Goal: Register for event/course

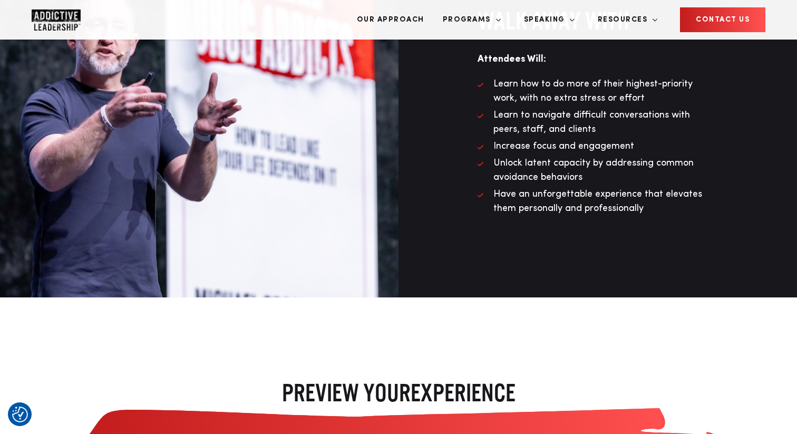
scroll to position [1199, 0]
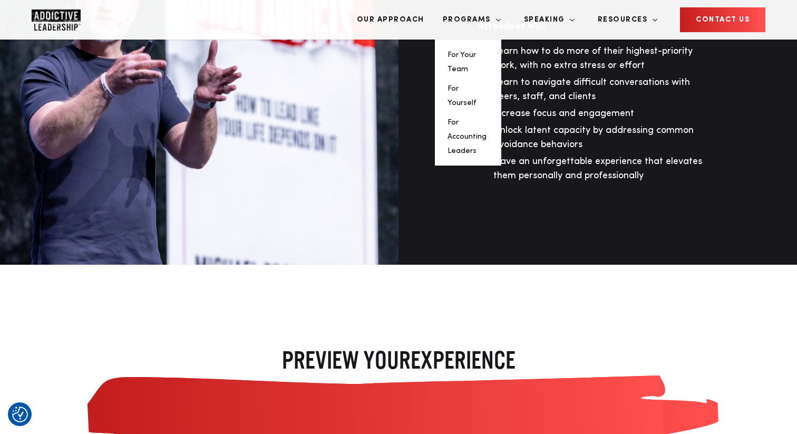
click at [488, 47] on li "For Your Team" at bounding box center [467, 61] width 41 height 28
click at [476, 51] on link "For Your Team" at bounding box center [461, 62] width 28 height 22
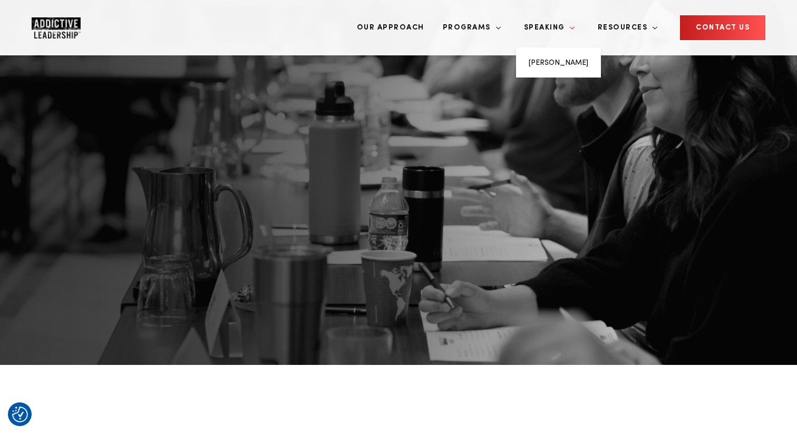
scroll to position [110, 0]
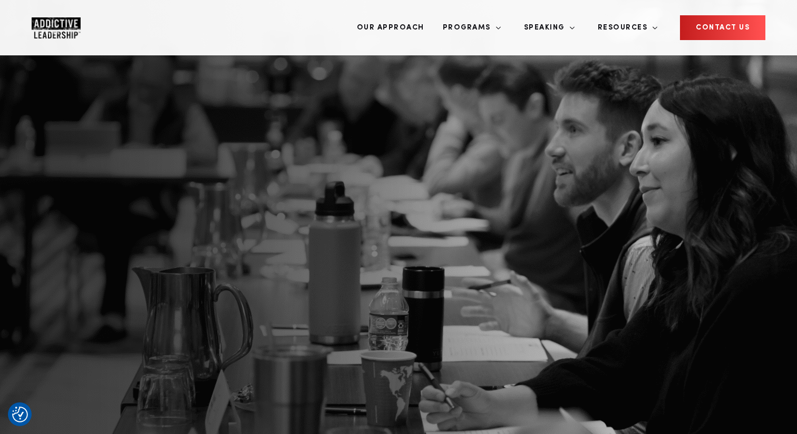
scroll to position [0, 0]
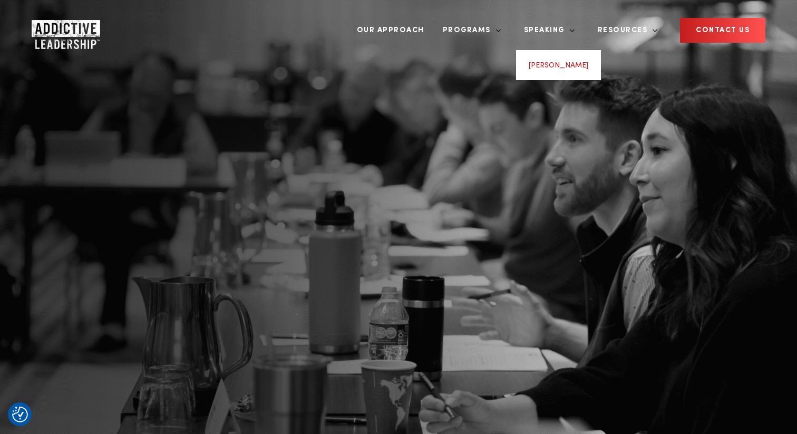
click at [582, 62] on link "[PERSON_NAME]" at bounding box center [558, 65] width 60 height 7
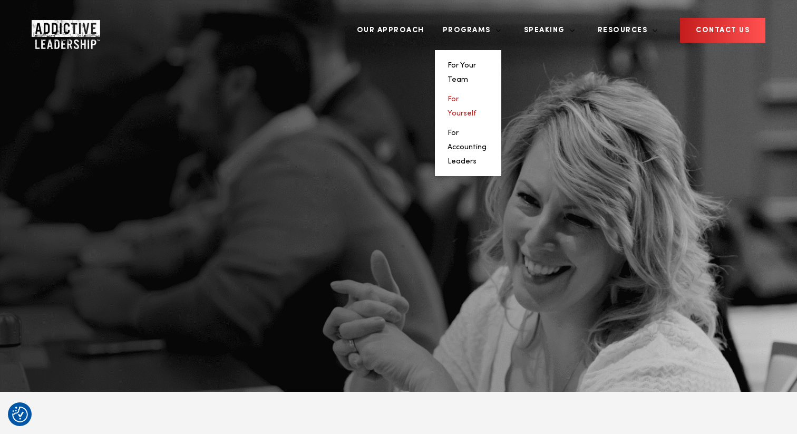
click at [476, 95] on link "For Yourself" at bounding box center [461, 106] width 29 height 22
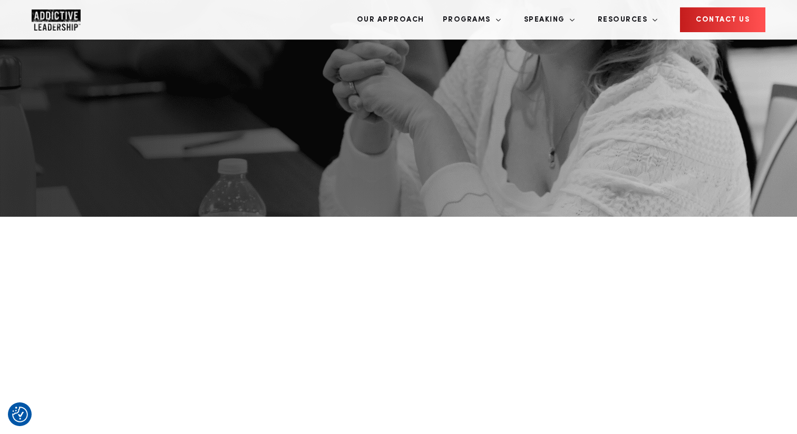
scroll to position [290, 0]
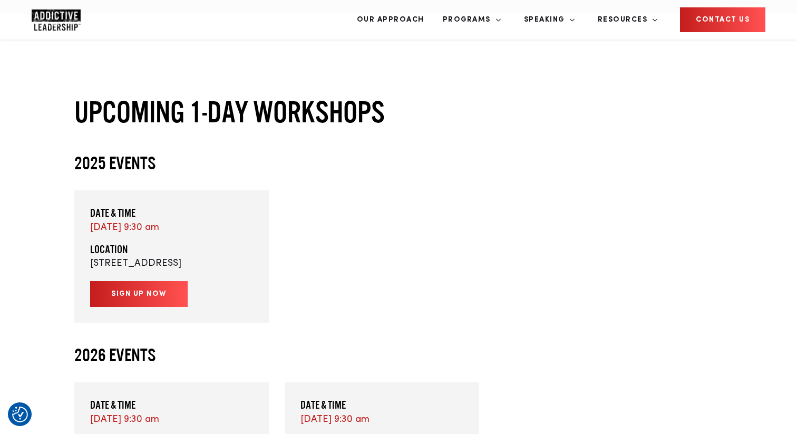
scroll to position [474, 0]
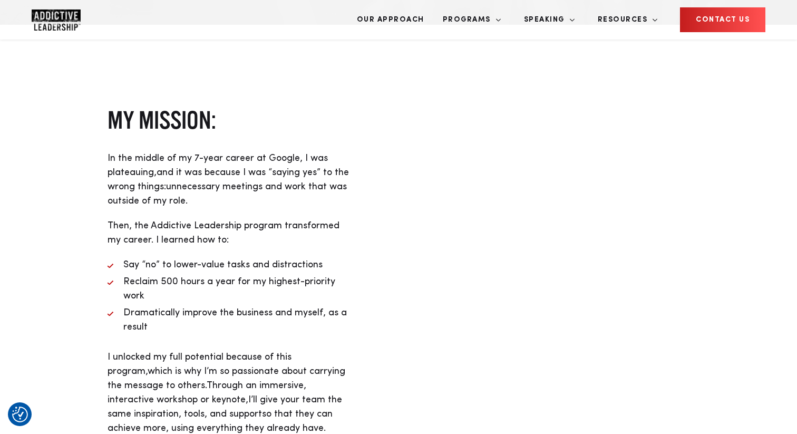
scroll to position [444, 0]
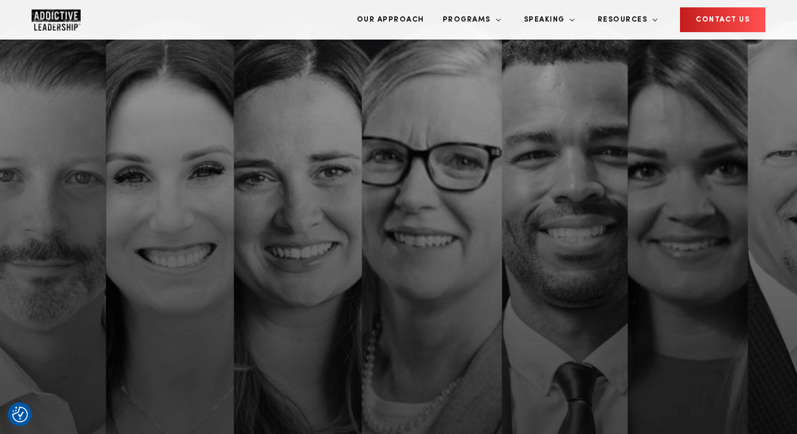
scroll to position [474, 0]
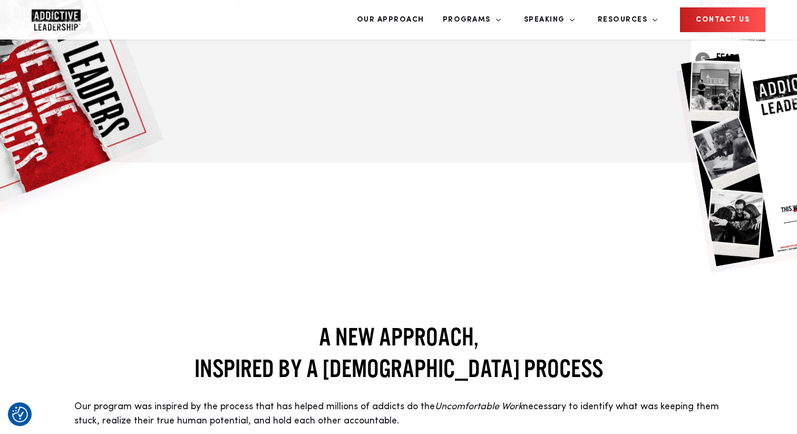
scroll to position [752, 0]
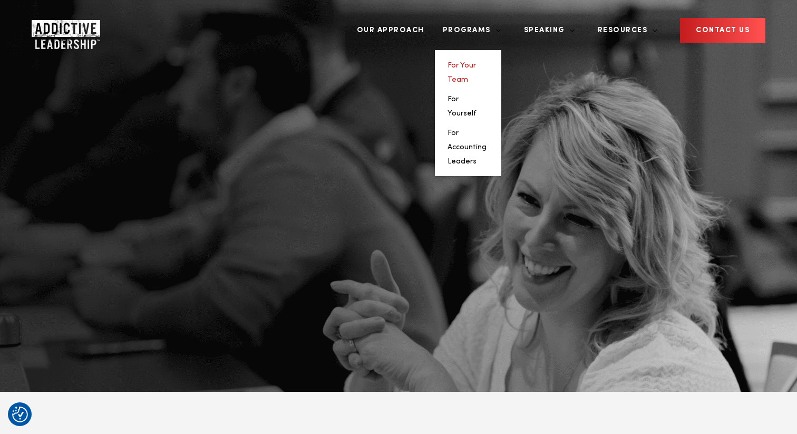
click at [476, 62] on link "For Your Team" at bounding box center [461, 73] width 28 height 22
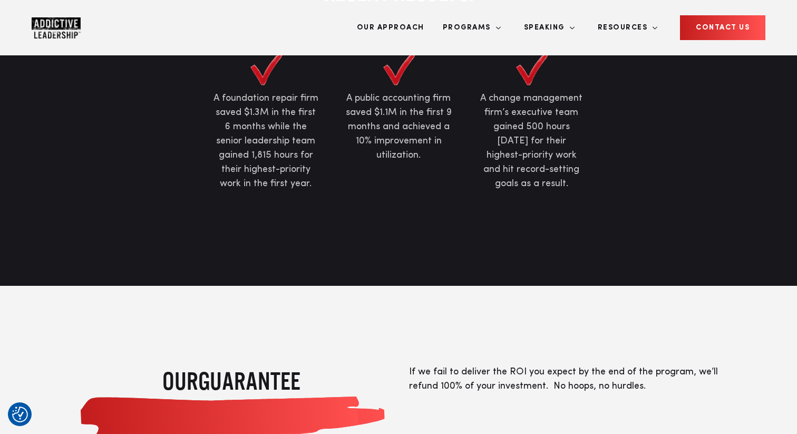
scroll to position [804, 0]
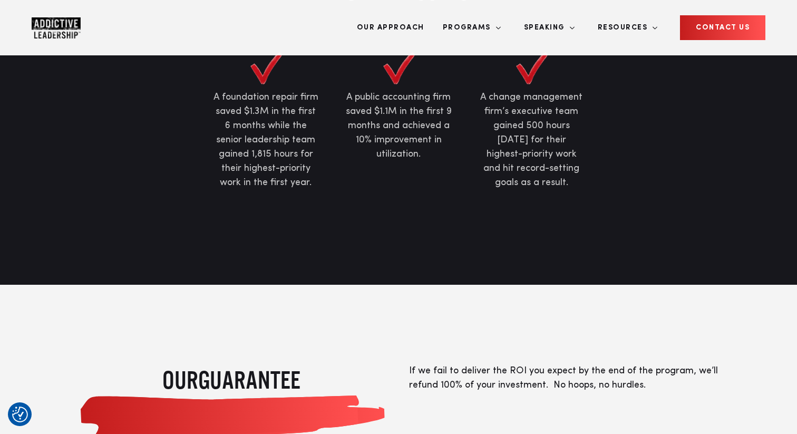
click at [45, 23] on img "Company Logo" at bounding box center [56, 27] width 49 height 21
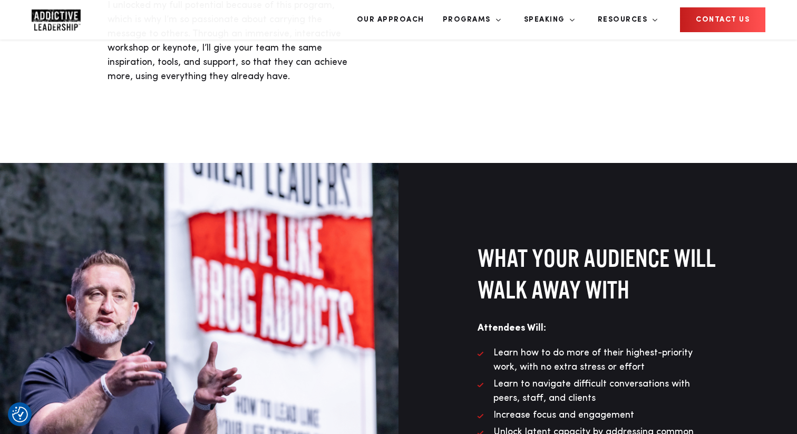
scroll to position [803, 0]
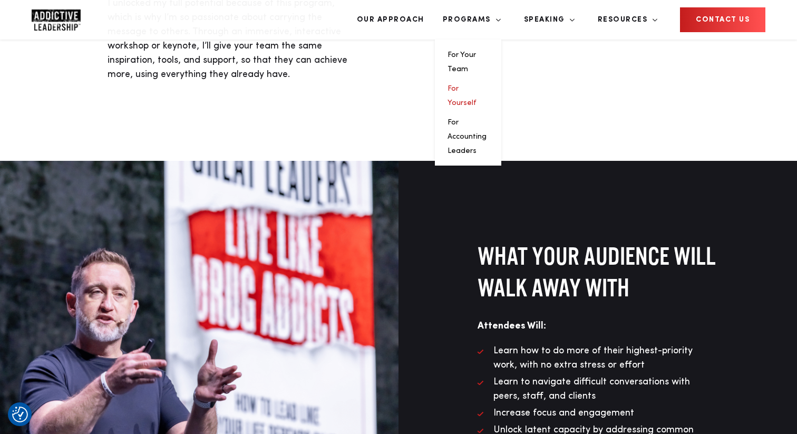
click at [476, 85] on link "For Yourself" at bounding box center [461, 96] width 29 height 22
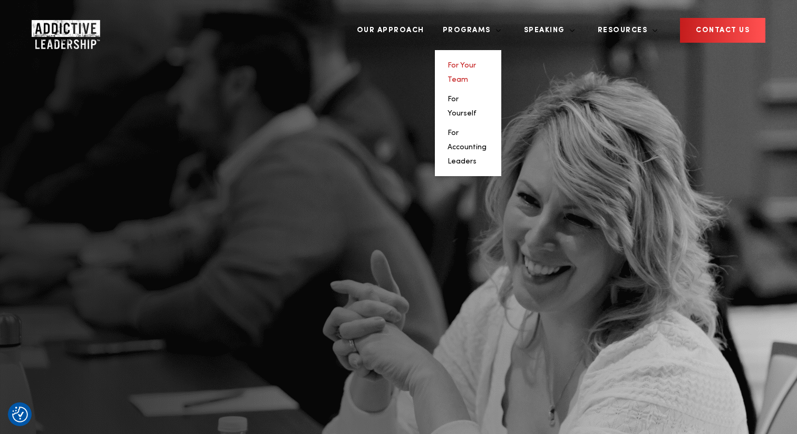
click at [476, 62] on link "For Your Team" at bounding box center [461, 73] width 28 height 22
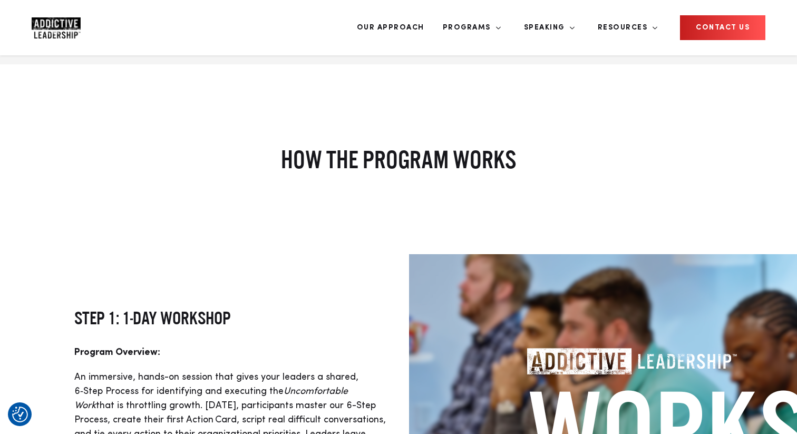
scroll to position [1270, 0]
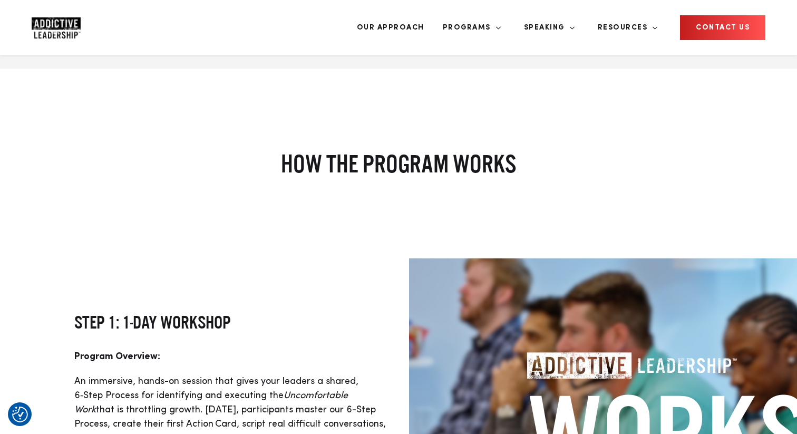
drag, startPoint x: 124, startPoint y: 282, endPoint x: 237, endPoint y: 299, distance: 114.0
copy li "Identify and reduce low‑value activities that silently consume time and margin"
drag, startPoint x: 258, startPoint y: 250, endPoint x: 322, endPoint y: 267, distance: 65.9
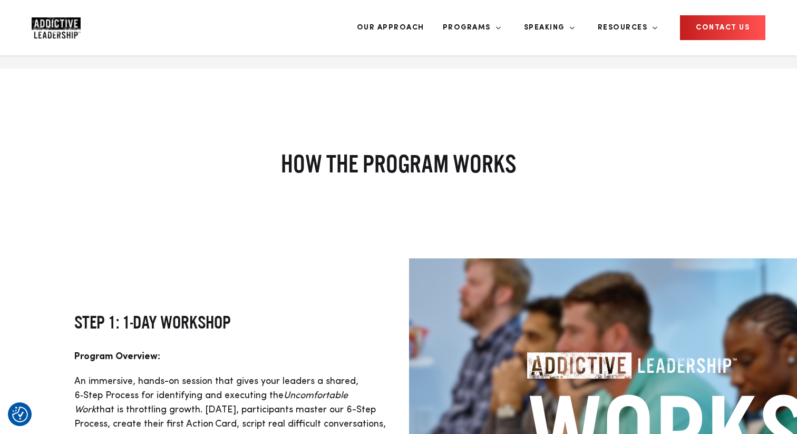
copy li "identifying, quantifying, and tackling Uncomfortable Work"
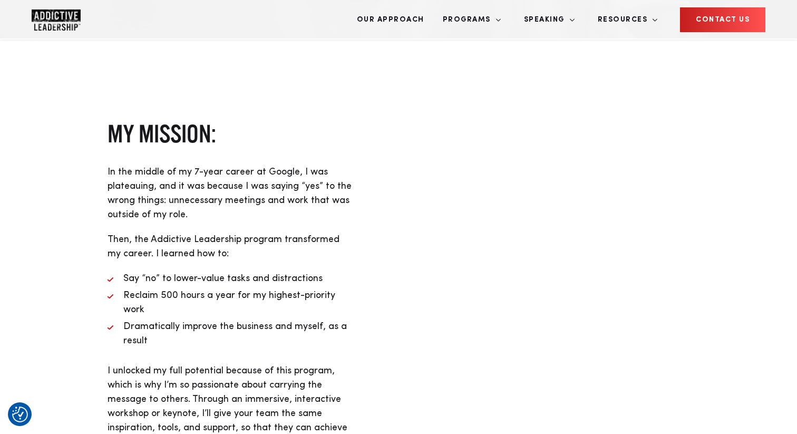
scroll to position [422, 0]
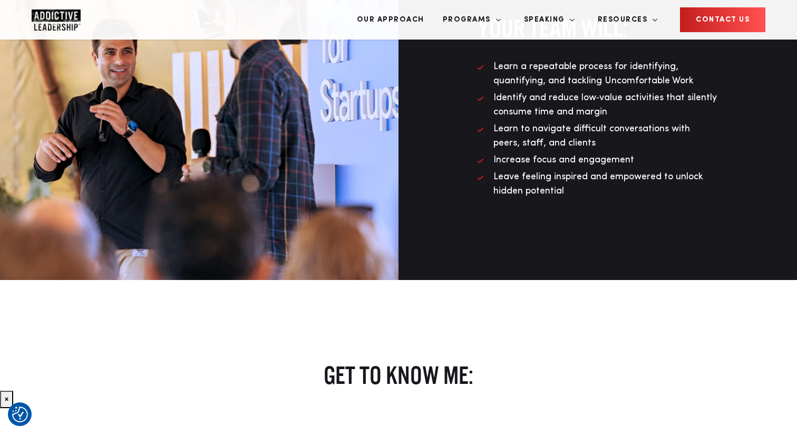
scroll to position [1021, 0]
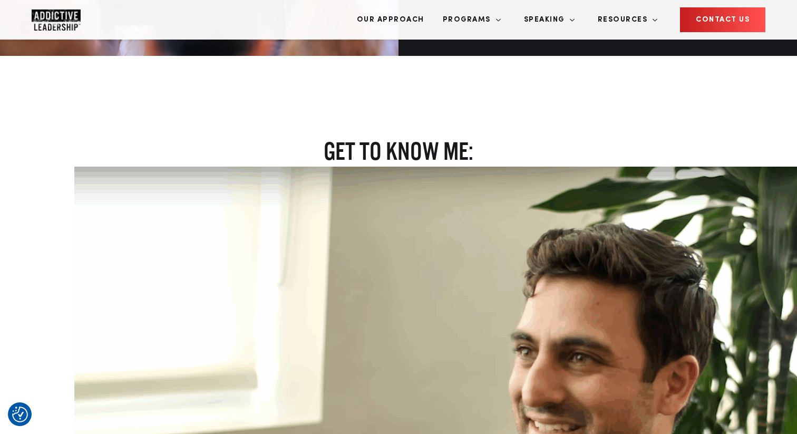
scroll to position [1262, 0]
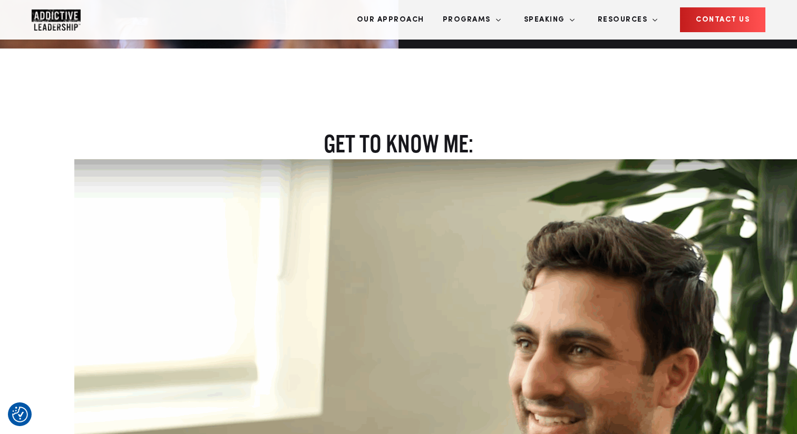
click at [451, 292] on img at bounding box center [495, 393] width 843 height 468
click at [451, 128] on h2 "get to know me:" at bounding box center [398, 144] width 648 height 32
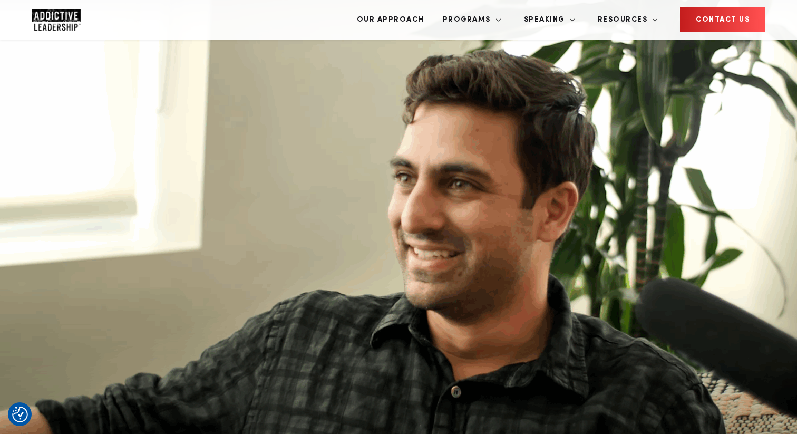
scroll to position [1412, 119]
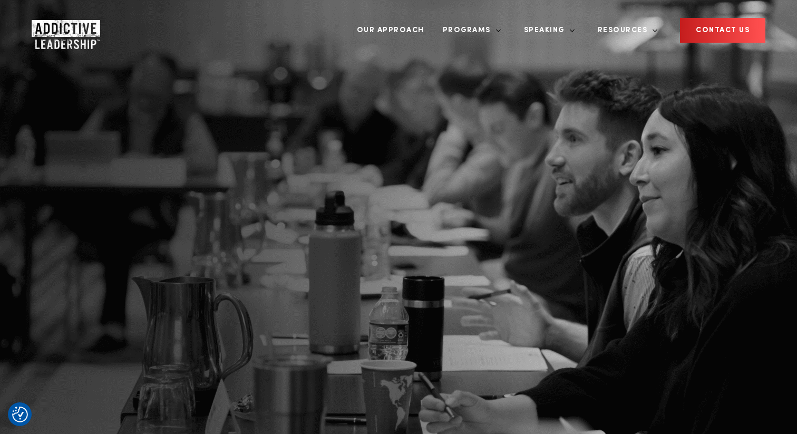
scroll to position [804, 0]
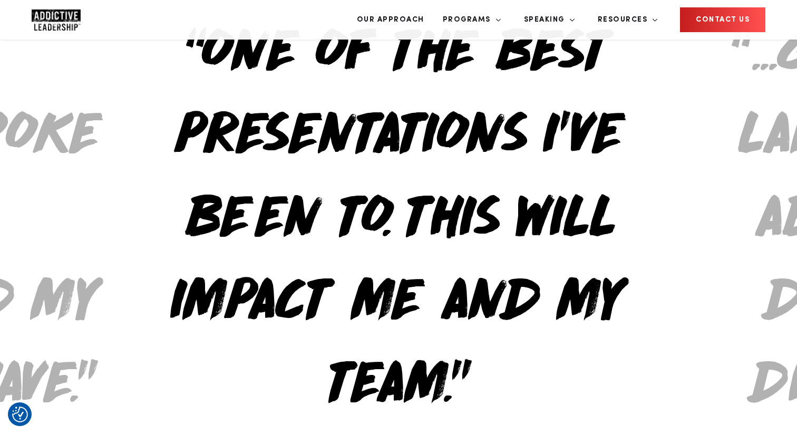
scroll to position [2135, 0]
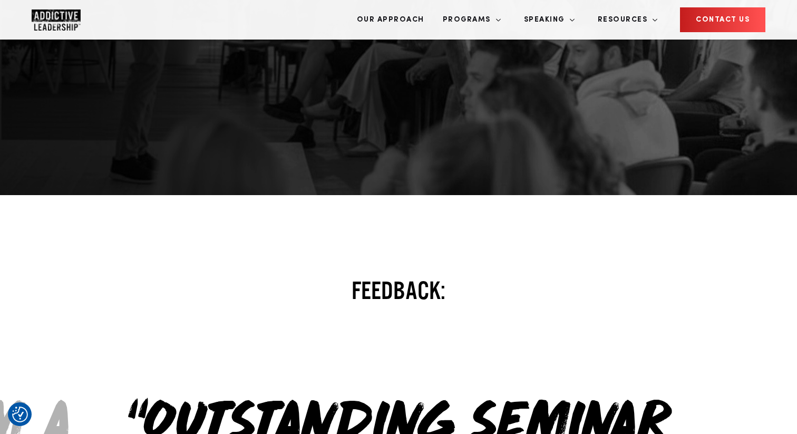
scroll to position [285, 0]
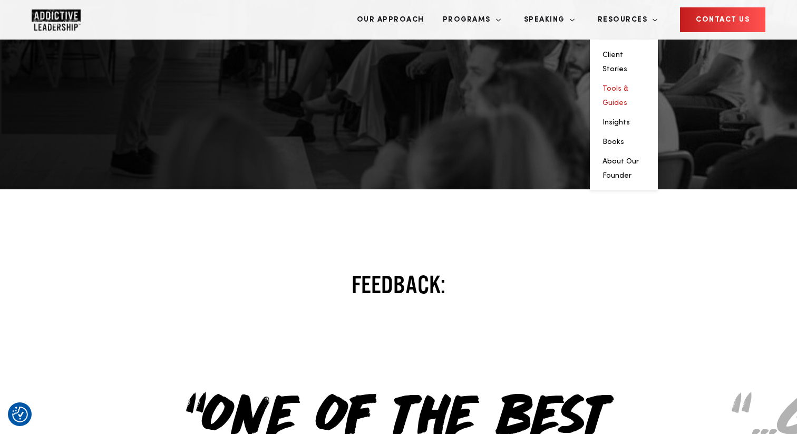
click at [628, 85] on link "Tools & Guides" at bounding box center [615, 96] width 26 height 22
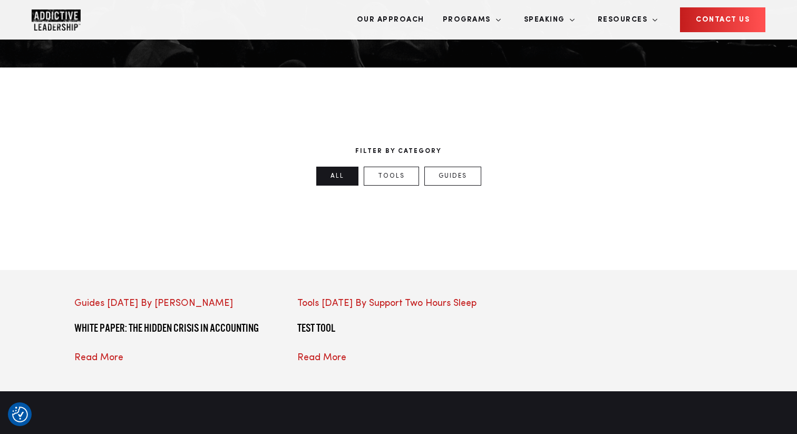
scroll to position [409, 0]
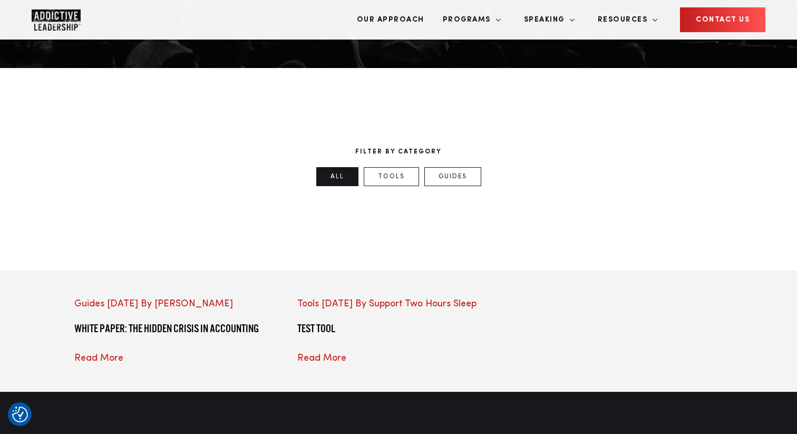
scroll to position [459, 0]
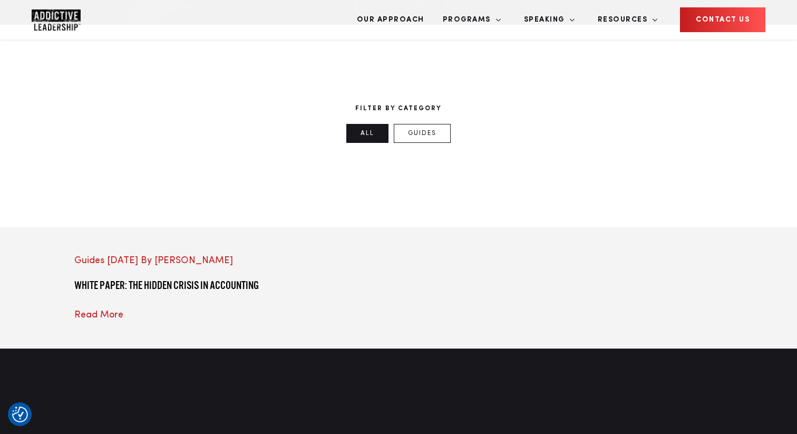
scroll to position [442, 0]
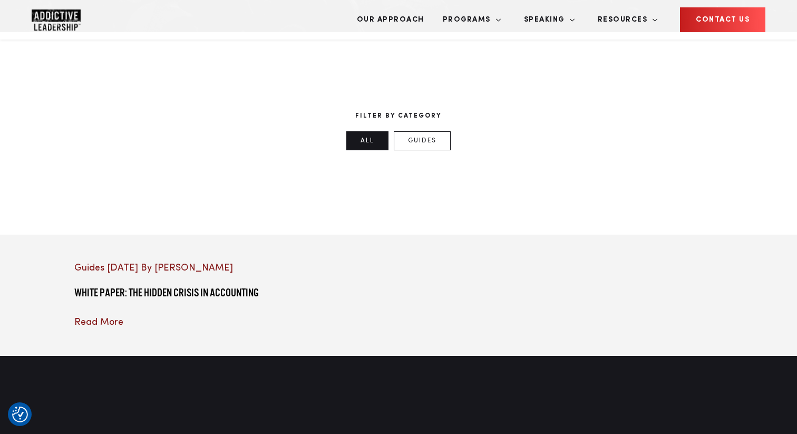
click at [185, 261] on div at bounding box center [175, 261] width 202 height 0
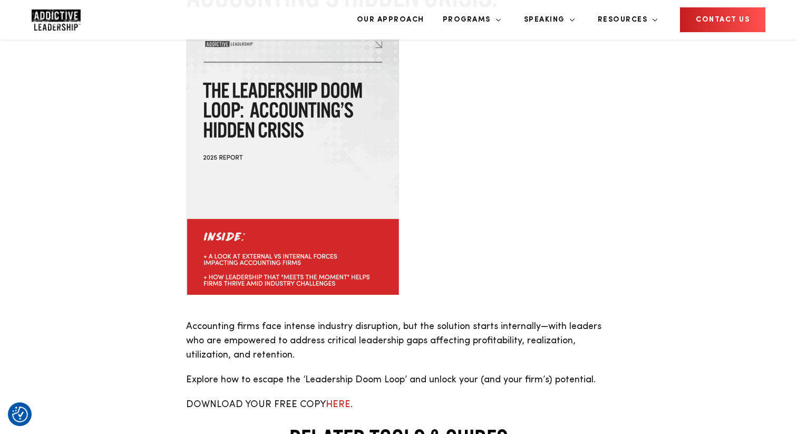
scroll to position [828, 0]
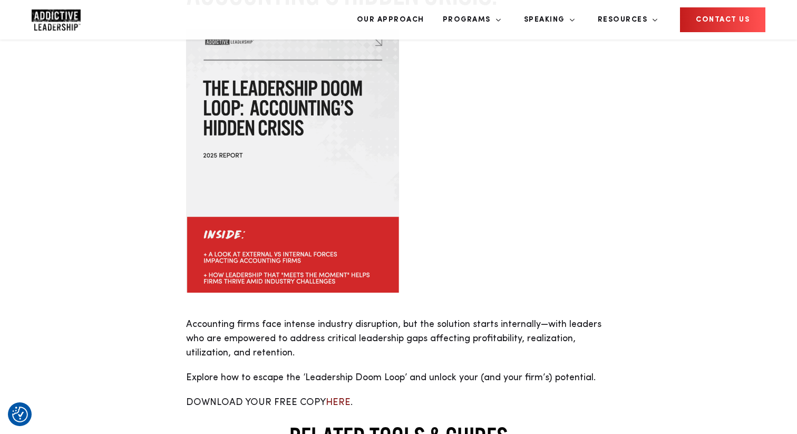
click at [326, 397] on link "HERE" at bounding box center [338, 401] width 25 height 9
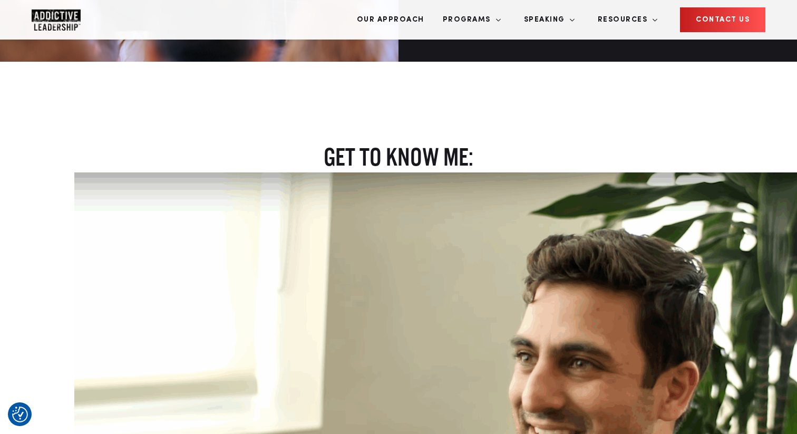
scroll to position [1461, 0]
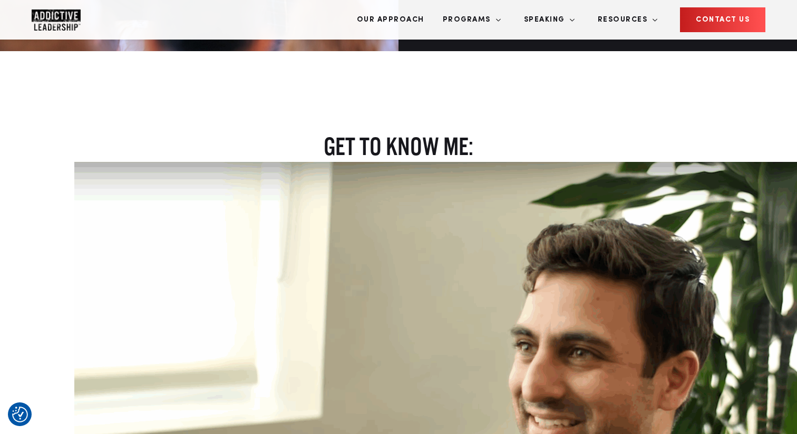
click at [142, 298] on img at bounding box center [495, 396] width 843 height 468
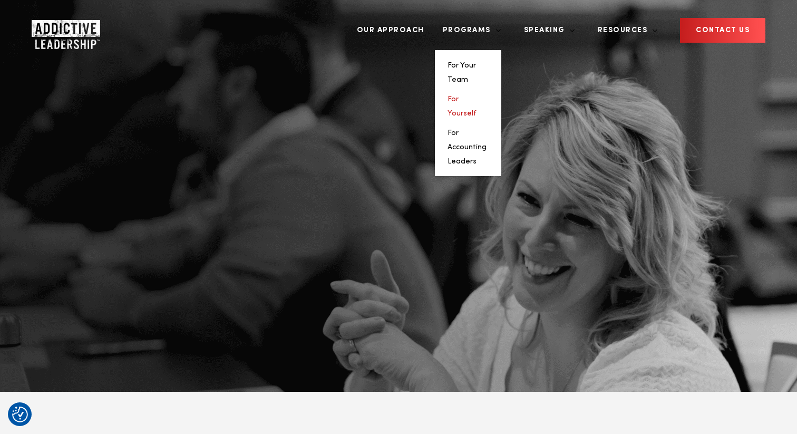
click at [476, 95] on link "For Yourself" at bounding box center [461, 106] width 29 height 22
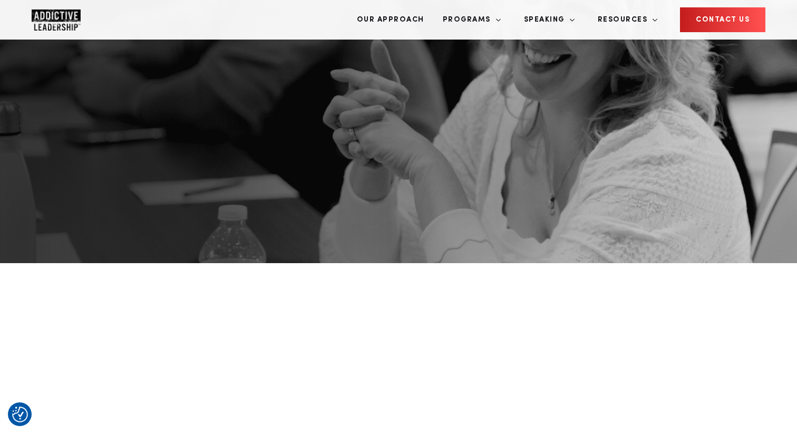
scroll to position [213, 0]
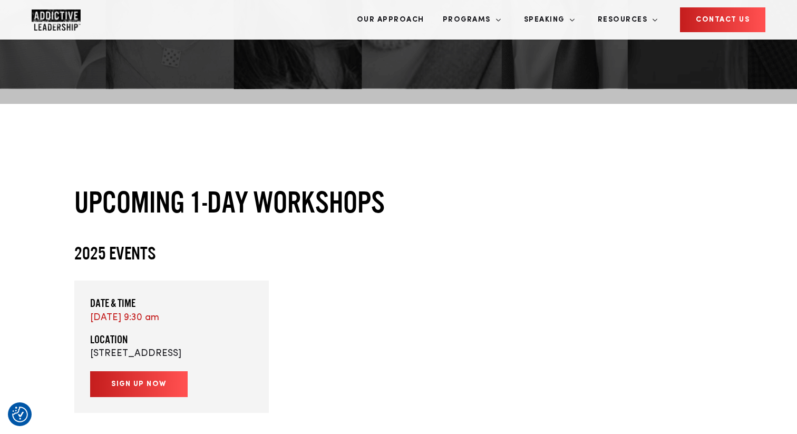
scroll to position [403, 0]
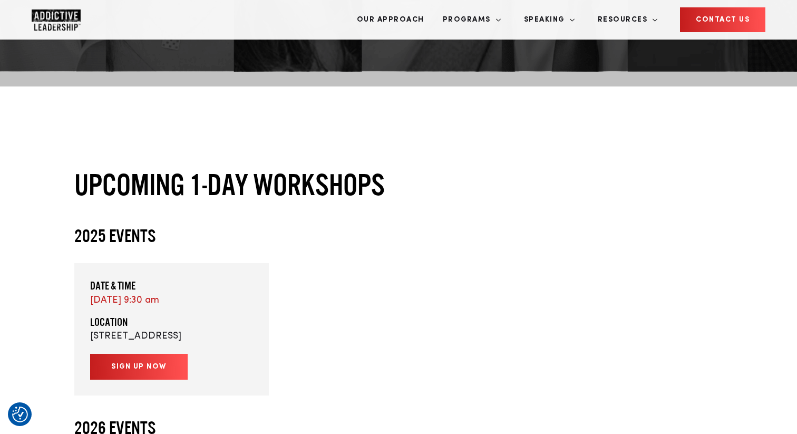
click at [166, 354] on link "Sign up now" at bounding box center [138, 367] width 97 height 26
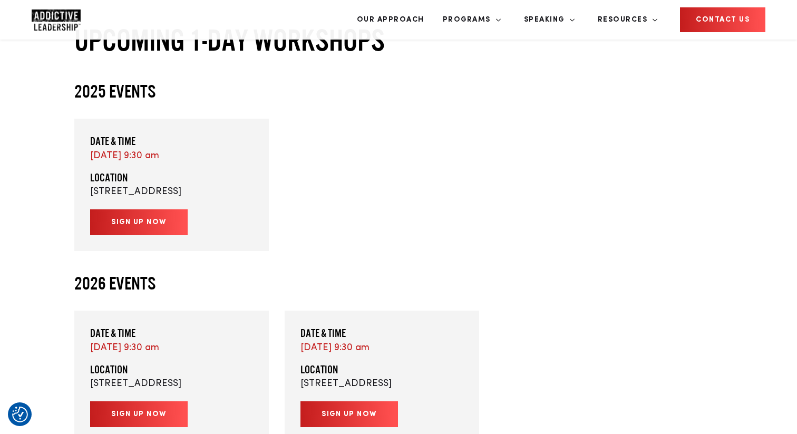
scroll to position [558, 0]
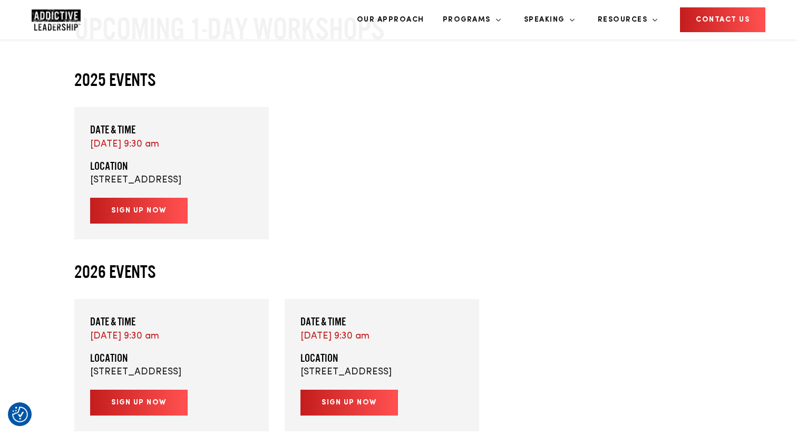
click at [151, 389] on link "Sign up now" at bounding box center [138, 402] width 97 height 26
click at [343, 389] on link "Sign up now" at bounding box center [348, 402] width 97 height 26
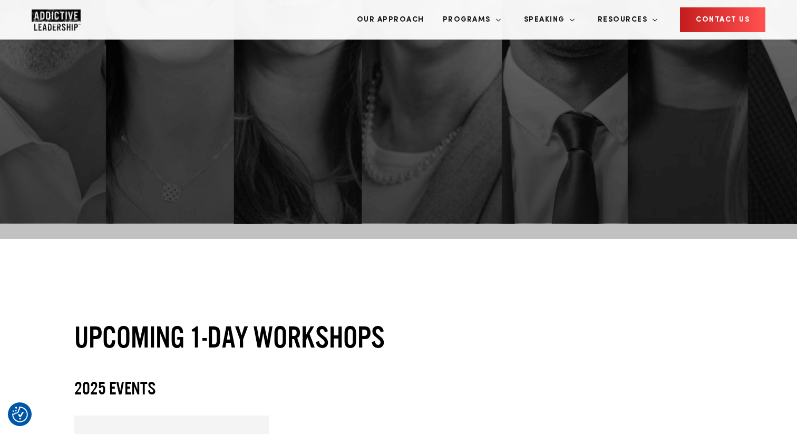
scroll to position [59, 0]
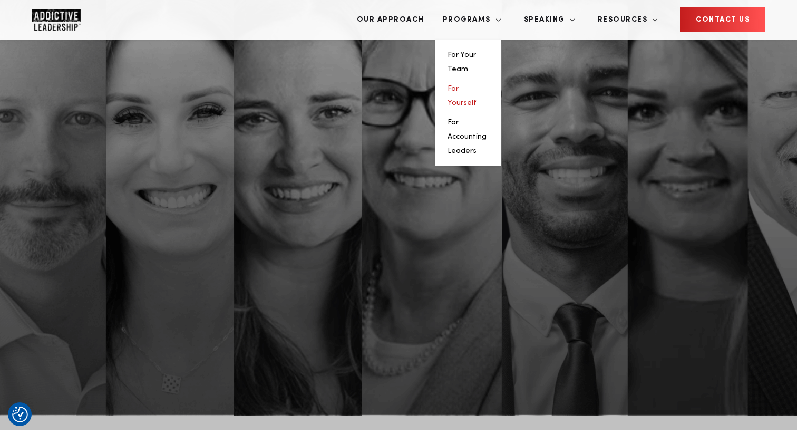
click at [476, 85] on link "For Yourself" at bounding box center [461, 96] width 29 height 22
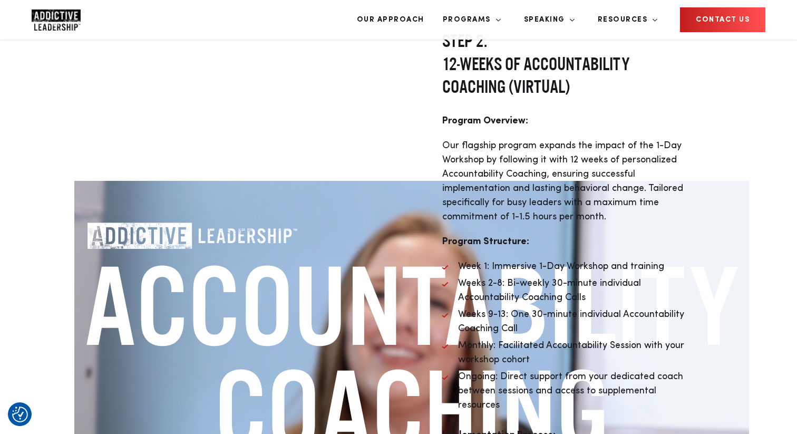
scroll to position [3135, 0]
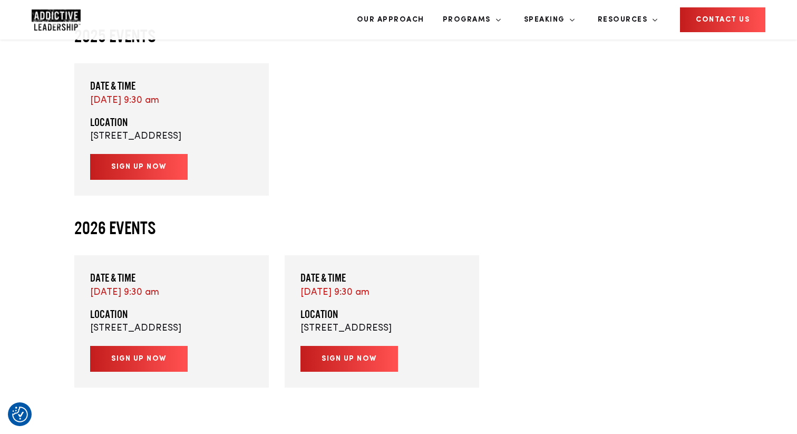
scroll to position [758, 0]
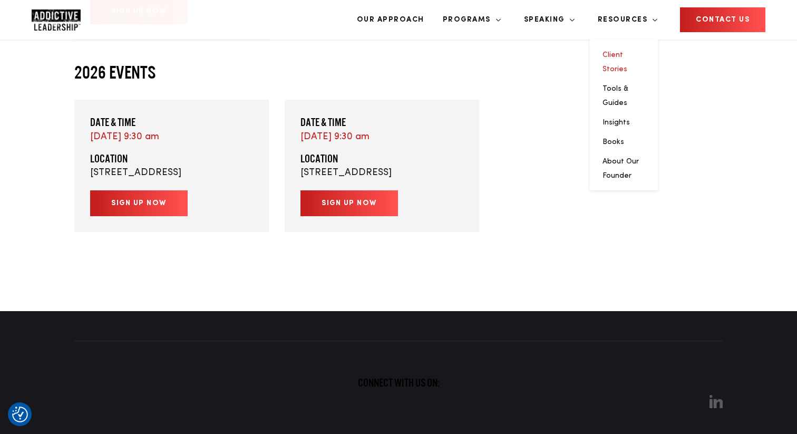
click at [627, 51] on link "Client Stories" at bounding box center [614, 62] width 25 height 22
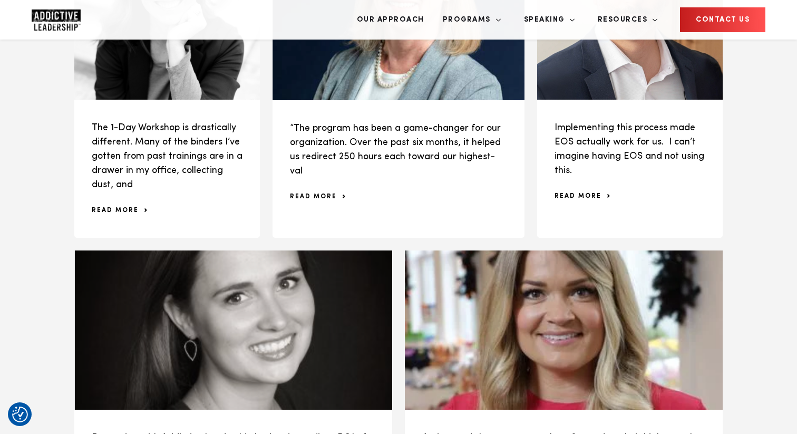
scroll to position [806, 0]
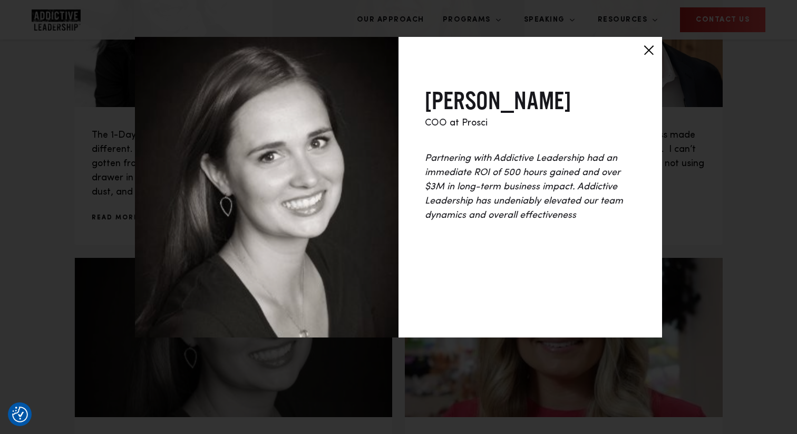
click at [644, 52] on div at bounding box center [648, 50] width 26 height 26
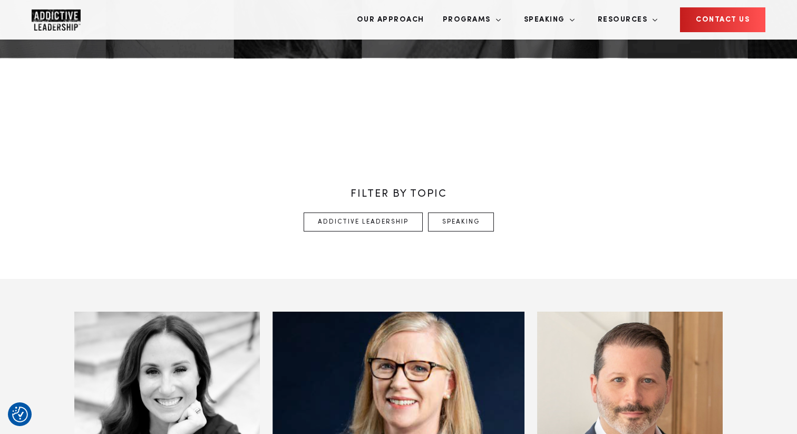
scroll to position [424, 0]
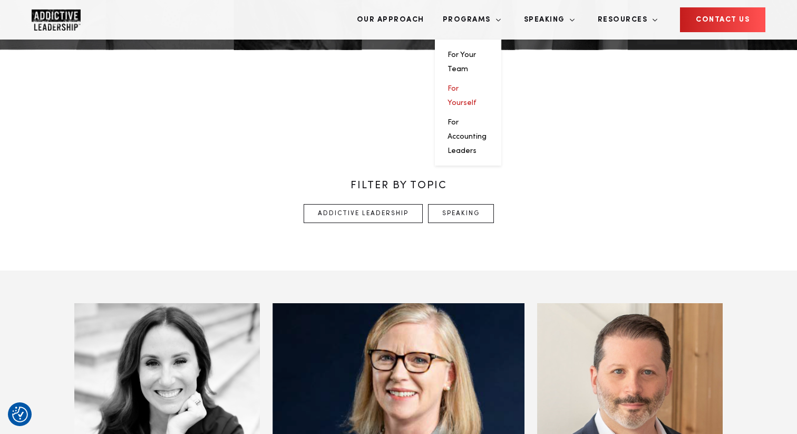
click at [476, 85] on link "For Yourself" at bounding box center [461, 96] width 29 height 22
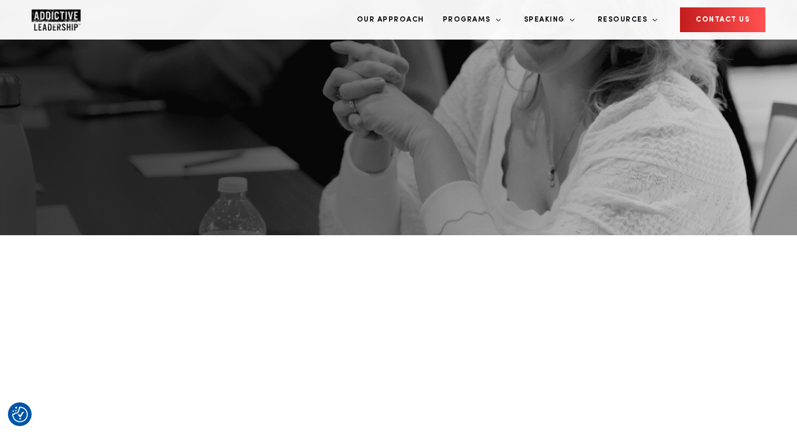
scroll to position [279, 0]
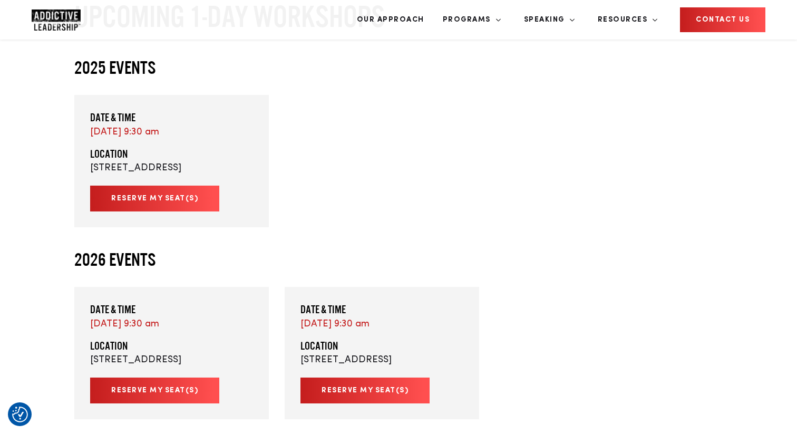
scroll to position [575, 0]
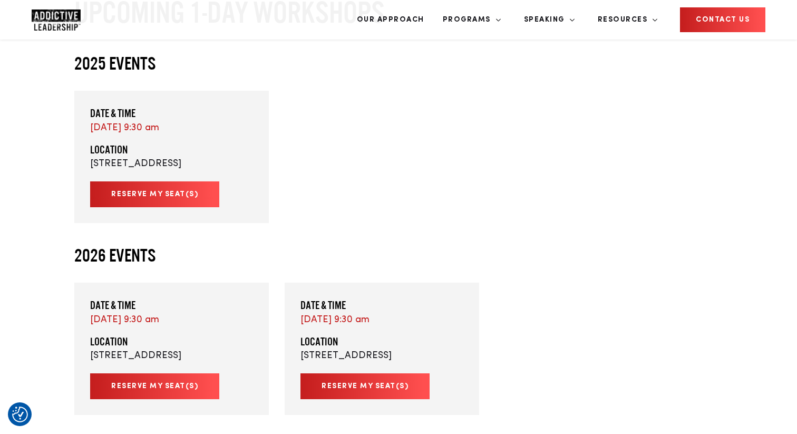
click at [168, 181] on link "Reserve My Seat(s)" at bounding box center [154, 194] width 129 height 26
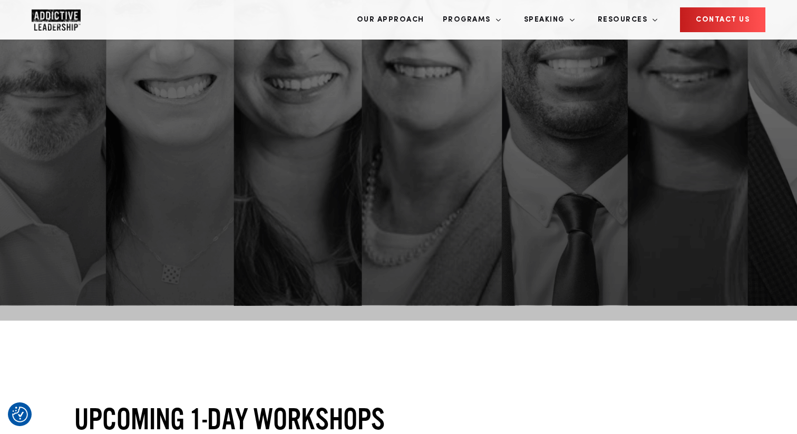
scroll to position [306, 0]
